Goal: Task Accomplishment & Management: Complete application form

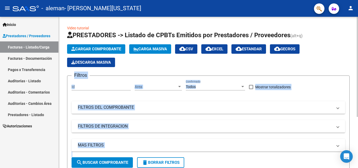
drag, startPoint x: 357, startPoint y: 31, endPoint x: 358, endPoint y: 42, distance: 10.8
click at [358, 42] on div "Video tutorial PRESTADORES -> Listado de CPBTs Emitidos por Prestadores / Prove…" at bounding box center [209, 129] width 301 height 224
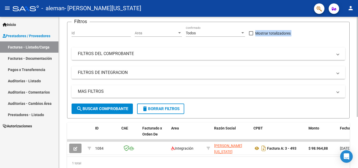
scroll to position [71, 0]
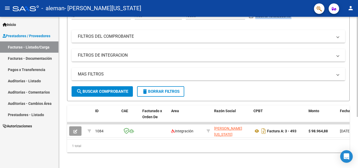
click at [355, 89] on div "Video tutorial PRESTADORES -> Listado de CPBTs Emitidos por Prestadores / Prove…" at bounding box center [209, 58] width 301 height 224
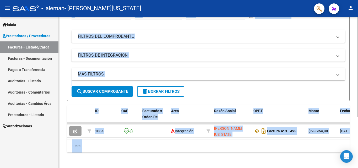
click at [228, 94] on form "Filtros Id Area Area Todos Confirmado Mostrar totalizadores FILTROS DEL COMPROB…" at bounding box center [208, 52] width 283 height 97
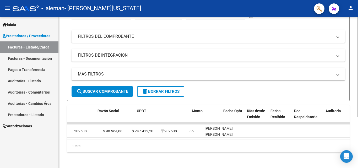
scroll to position [0, 0]
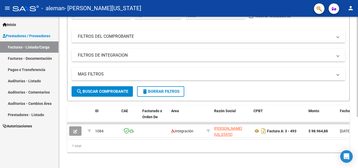
click at [116, 84] on div "MAS FILTROS Todos Con Doc. Respaldatoria Todos Con Trazabilidad Todos Asociado …" at bounding box center [209, 77] width 274 height 18
click at [358, 71] on div at bounding box center [357, 117] width 1 height 100
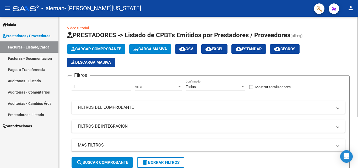
click at [358, 17] on div at bounding box center [357, 67] width 1 height 100
click at [86, 48] on span "Cargar Comprobante" at bounding box center [96, 49] width 50 height 5
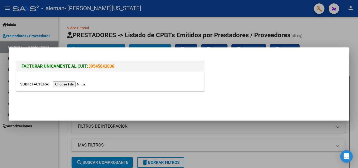
click at [75, 83] on input "file" at bounding box center [53, 85] width 66 height 6
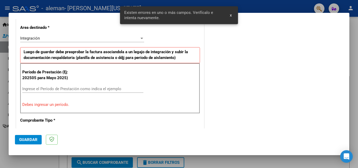
scroll to position [128, 0]
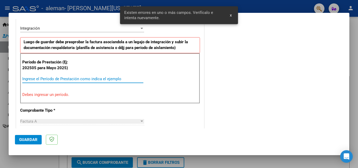
click at [46, 80] on input "Ingrese el Período de Prestación como indica el ejemplo" at bounding box center [82, 79] width 121 height 5
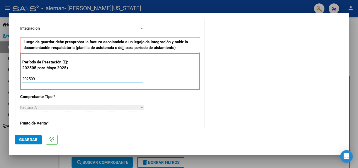
type input "202509"
click at [23, 140] on span "Guardar" at bounding box center [28, 140] width 18 height 5
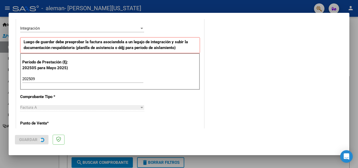
scroll to position [0, 0]
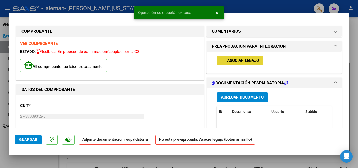
click at [233, 61] on span "Asociar Legajo" at bounding box center [244, 60] width 32 height 5
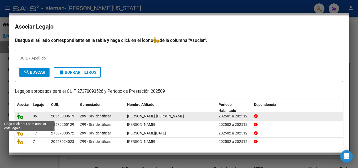
click at [20, 117] on icon at bounding box center [20, 116] width 6 height 6
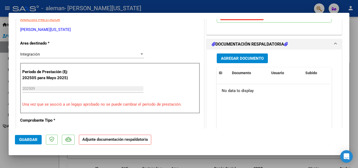
scroll to position [117, 0]
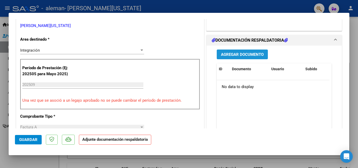
click at [239, 54] on span "Agregar Documento" at bounding box center [242, 54] width 43 height 5
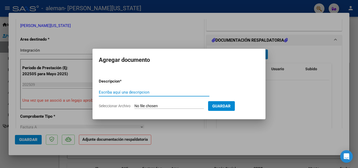
paste input "Asistencia septiembre TO [PERSON_NAME]"
type input "Asistencia septiembre TO [PERSON_NAME]"
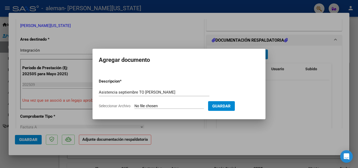
click at [200, 111] on form "Descripcion * Asistencia septiembre TO [PERSON_NAME] Escriba aquí una descripci…" at bounding box center [179, 94] width 161 height 38
click at [180, 105] on input "Seleccionar Archivo" at bounding box center [170, 106] width 70 height 5
type input "C:\fakepath\Asistencia septiembre TO [PERSON_NAME].pdf"
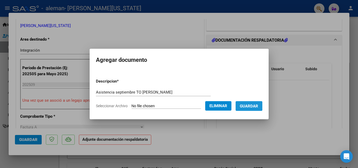
click at [251, 105] on span "Guardar" at bounding box center [249, 106] width 18 height 5
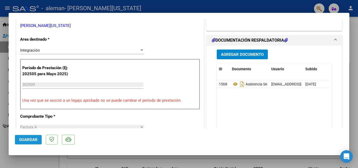
click at [27, 138] on span "Guardar" at bounding box center [28, 140] width 18 height 5
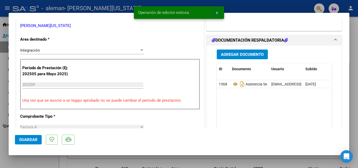
click at [219, 14] on button "x" at bounding box center [217, 12] width 10 height 9
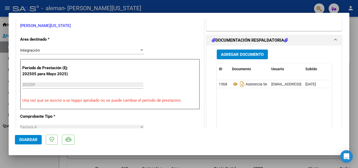
click at [358, 115] on div at bounding box center [179, 84] width 358 height 168
type input "$ 0,00"
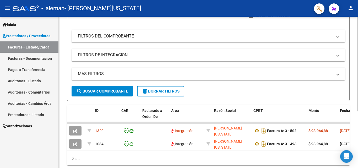
scroll to position [72, 0]
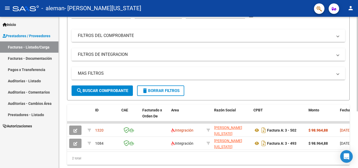
click at [358, 149] on div at bounding box center [357, 111] width 1 height 95
